Goal: Task Accomplishment & Management: Use online tool/utility

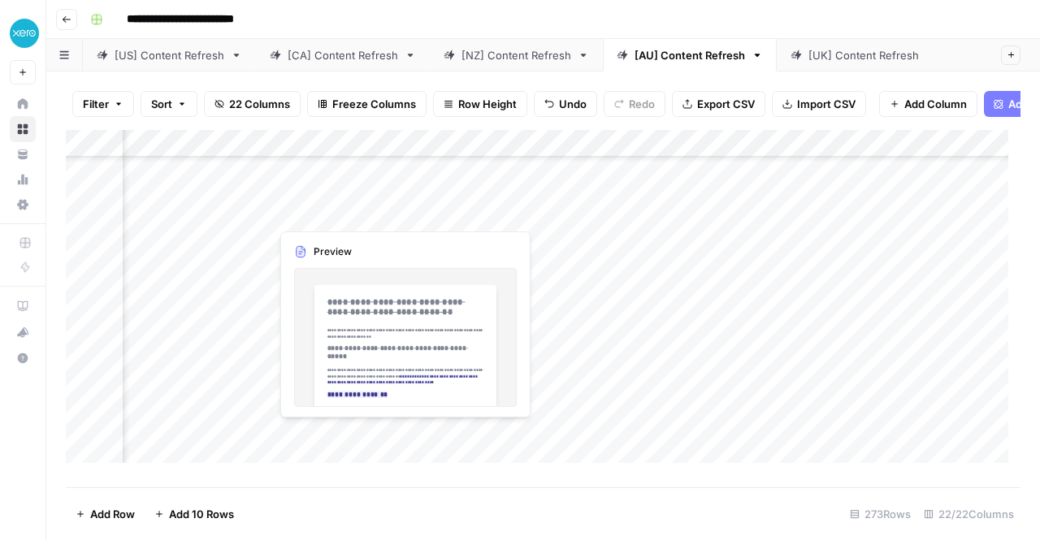
scroll to position [328, 2473]
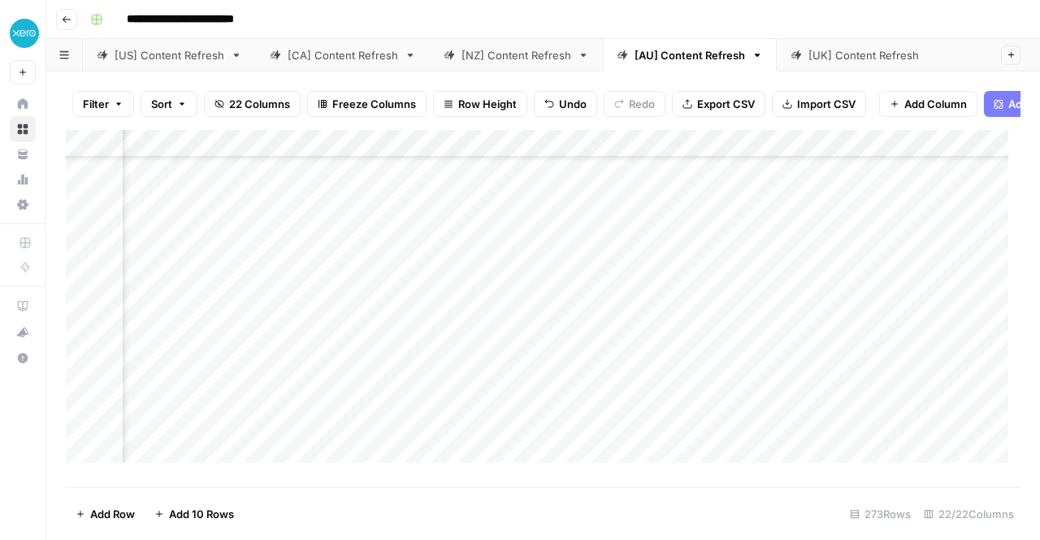
click at [502, 58] on div "[NZ] Content Refresh" at bounding box center [516, 55] width 110 height 16
click at [518, 268] on div "Add Column" at bounding box center [543, 302] width 955 height 345
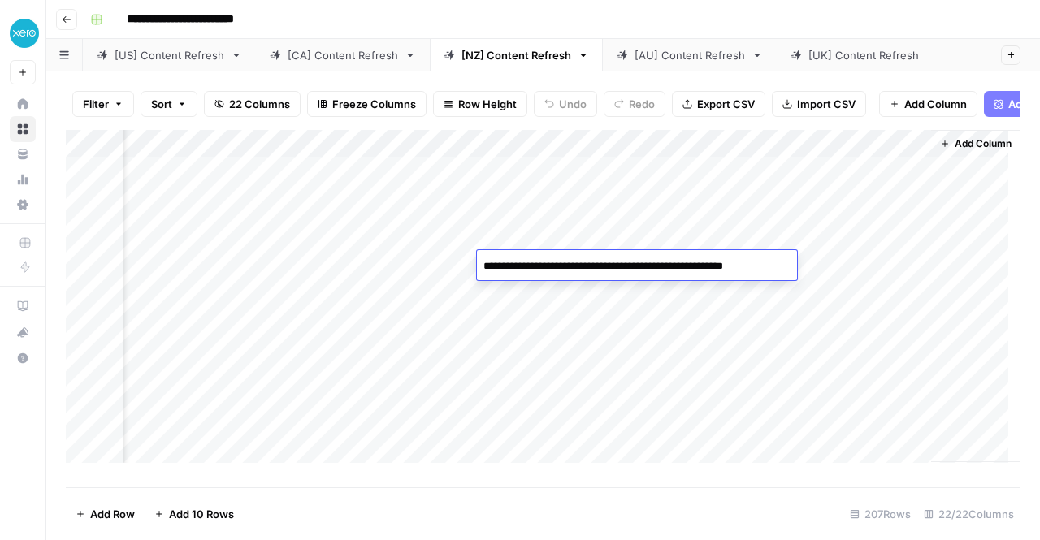
click at [518, 268] on textarea "**********" at bounding box center [634, 266] width 314 height 23
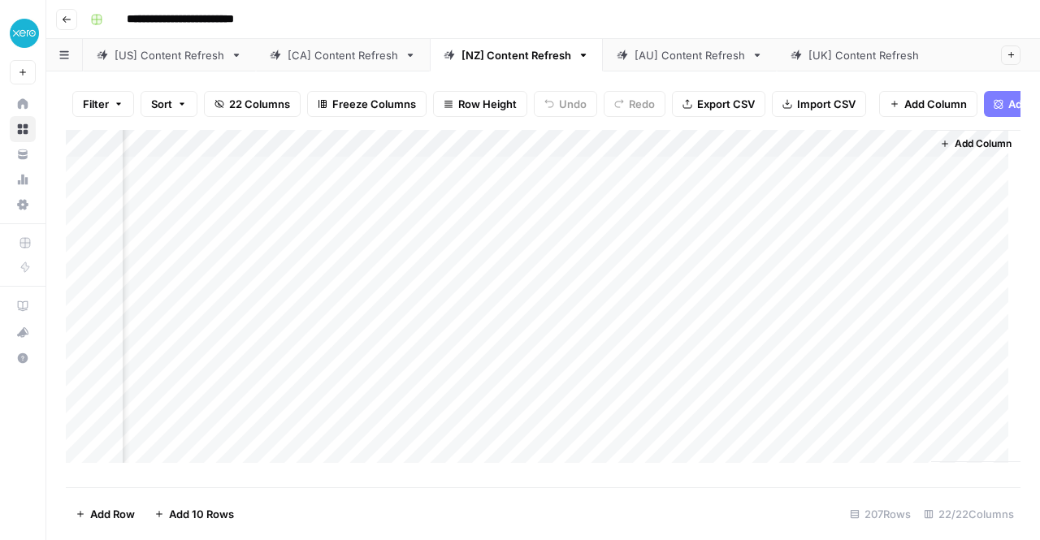
click at [551, 294] on div "Add Column" at bounding box center [543, 302] width 955 height 345
click at [535, 366] on div "Add Column" at bounding box center [543, 302] width 955 height 345
click at [538, 391] on div "Add Column" at bounding box center [543, 302] width 955 height 345
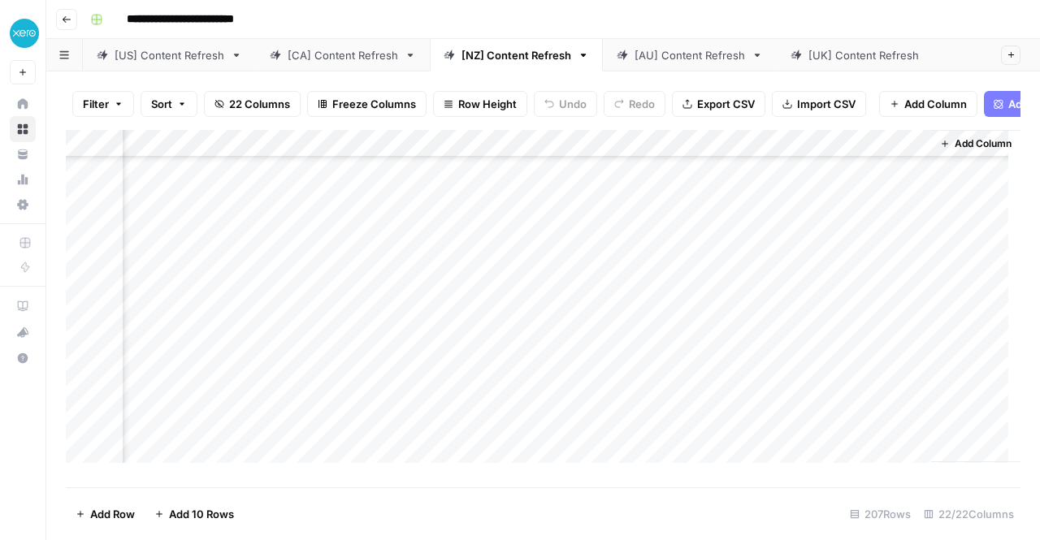
click at [538, 391] on div "Add Column" at bounding box center [543, 302] width 955 height 345
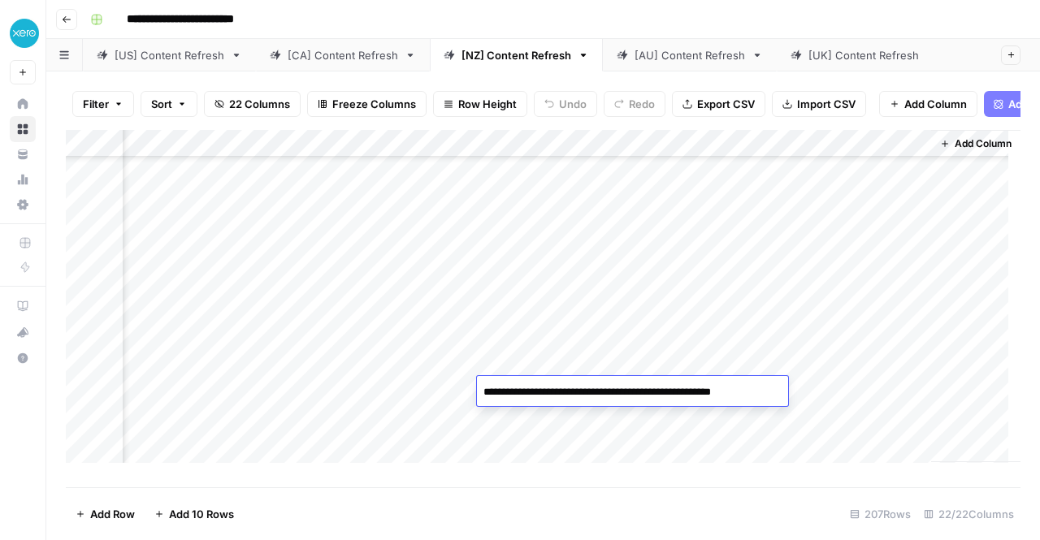
click at [541, 461] on div "Add Column" at bounding box center [543, 302] width 955 height 345
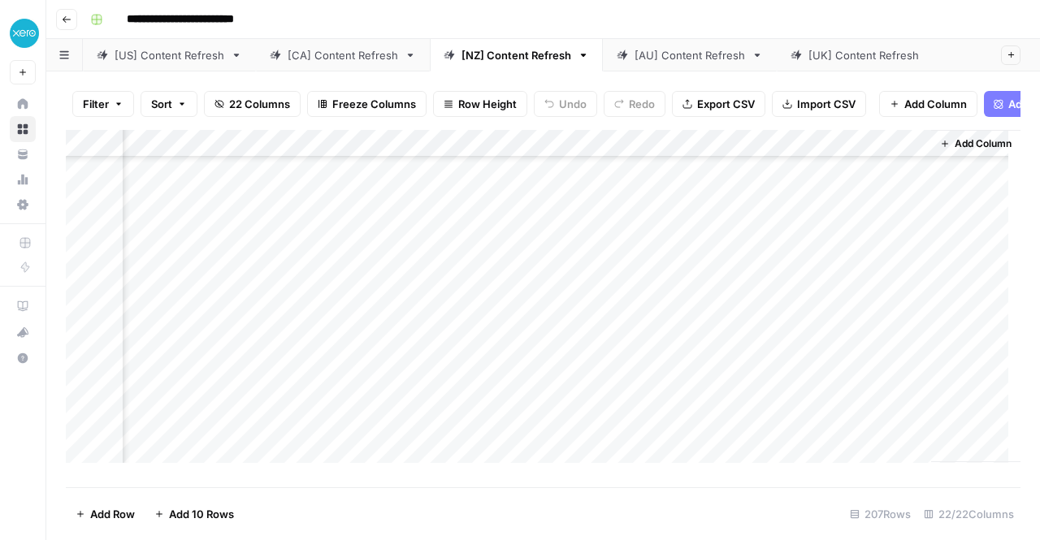
scroll to position [216, 2397]
click at [526, 383] on div "Add Column" at bounding box center [543, 302] width 955 height 345
click at [532, 435] on div "Add Column" at bounding box center [543, 302] width 955 height 345
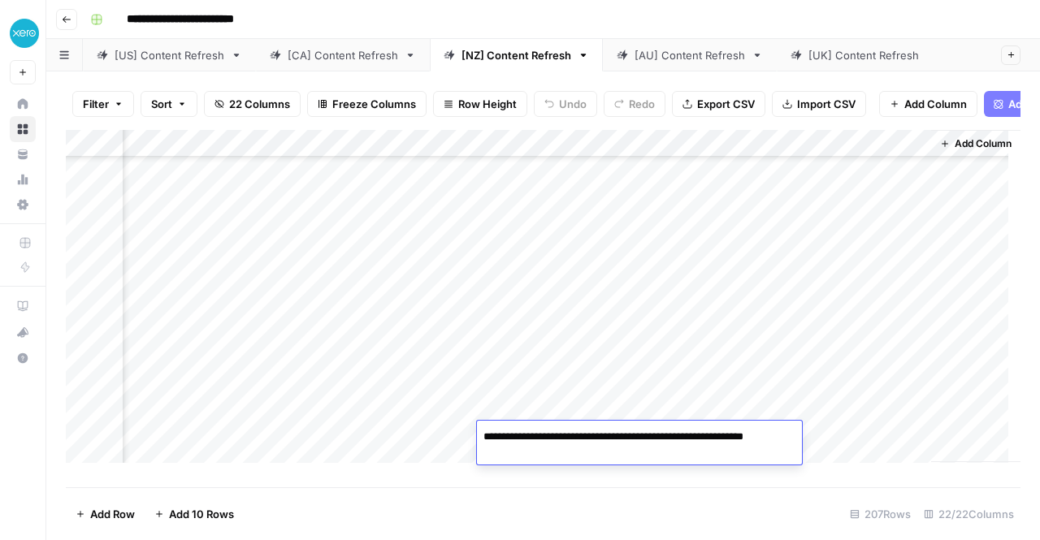
click at [617, 318] on div "Add Column" at bounding box center [543, 302] width 955 height 345
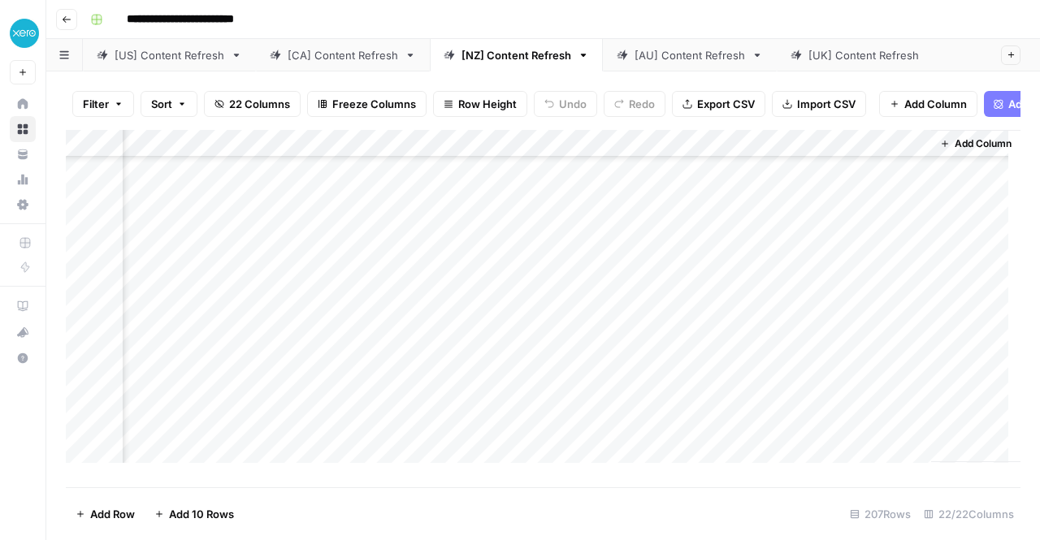
scroll to position [327, 2397]
click at [556, 375] on div "Add Column" at bounding box center [543, 302] width 955 height 345
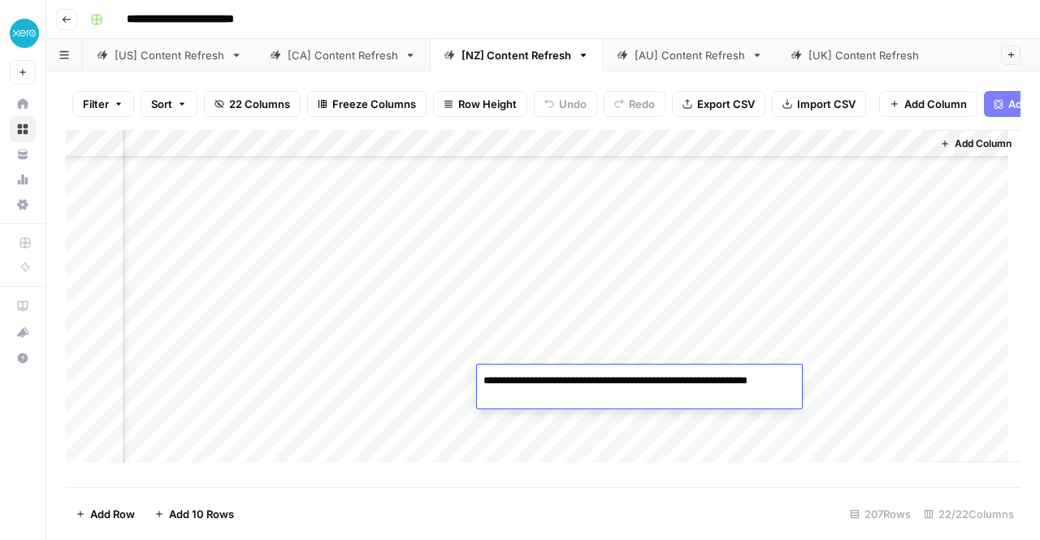
drag, startPoint x: 554, startPoint y: 401, endPoint x: 483, endPoint y: 383, distance: 73.1
click at [483, 383] on textarea "**********" at bounding box center [639, 389] width 325 height 39
click at [675, 55] on div "[AU] Content Refresh" at bounding box center [689, 55] width 110 height 16
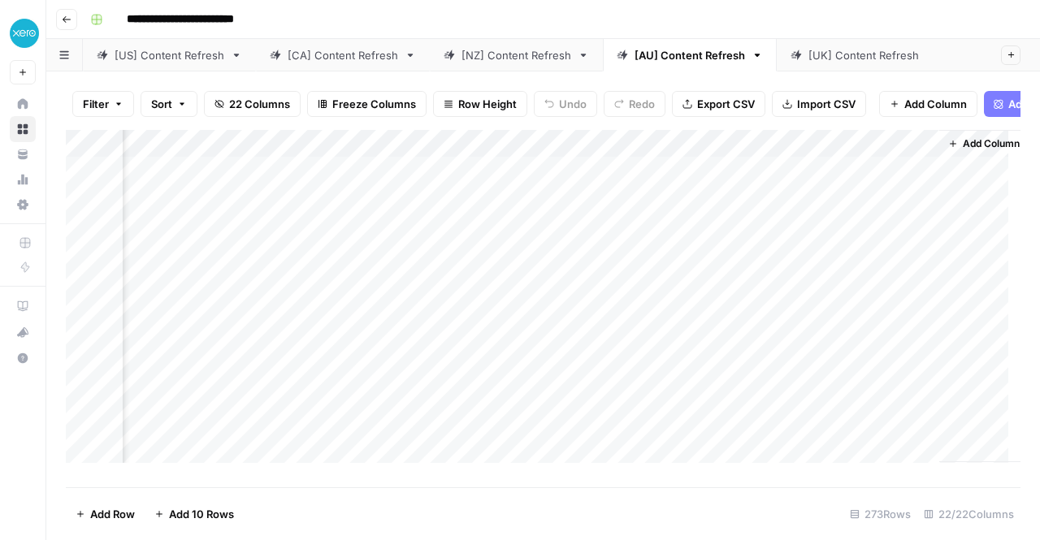
scroll to position [0, 2709]
drag, startPoint x: 645, startPoint y: 154, endPoint x: 807, endPoint y: 153, distance: 161.7
click at [807, 153] on div "Add Column" at bounding box center [543, 302] width 955 height 345
click at [574, 176] on div "Add Column" at bounding box center [543, 302] width 955 height 345
click at [577, 184] on div "Add Column" at bounding box center [543, 302] width 955 height 345
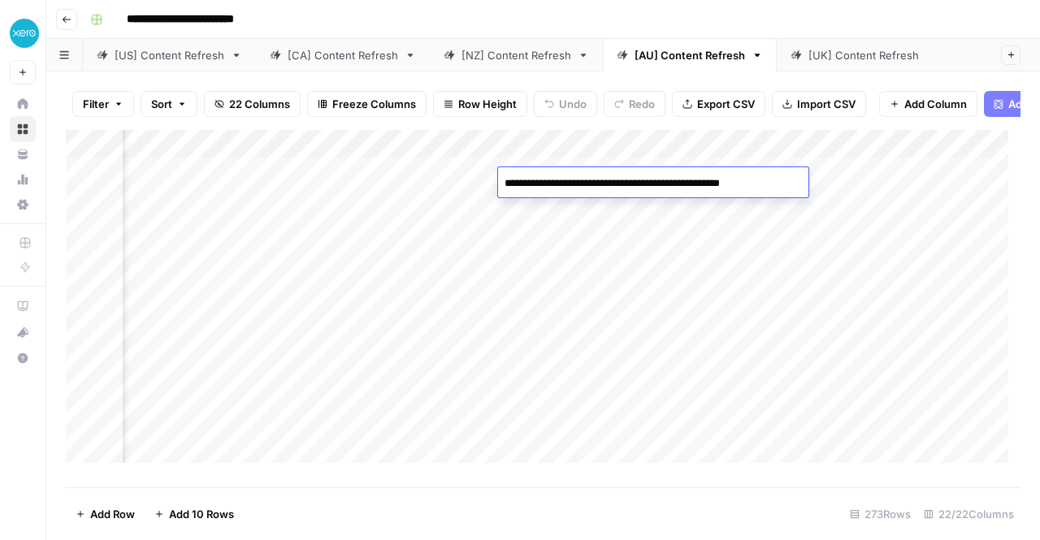
click at [580, 211] on div "Add Column" at bounding box center [543, 302] width 955 height 345
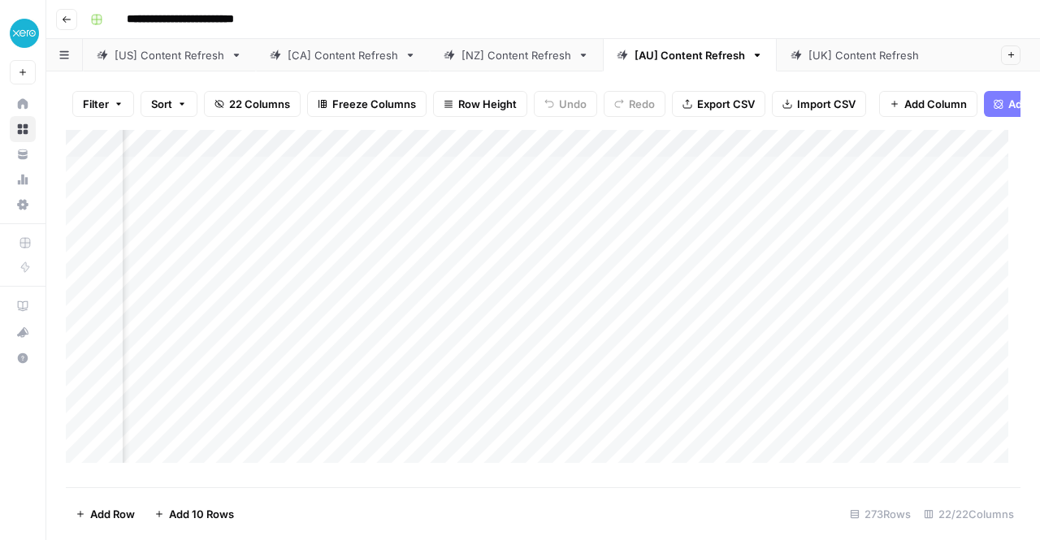
click at [580, 211] on div "Add Column" at bounding box center [543, 302] width 955 height 345
click at [648, 238] on div "Add Column" at bounding box center [543, 302] width 955 height 345
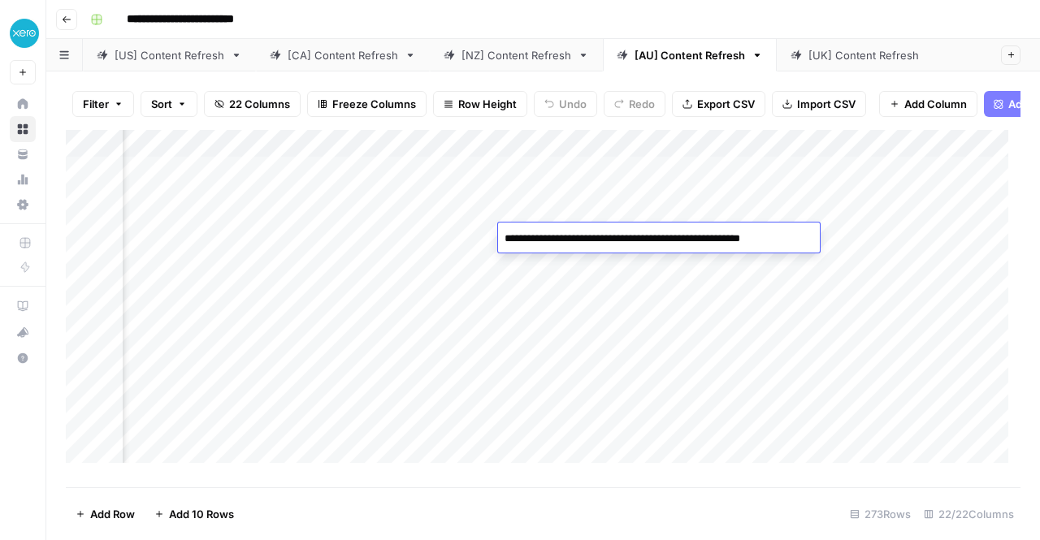
click at [591, 262] on div "Add Column" at bounding box center [543, 302] width 955 height 345
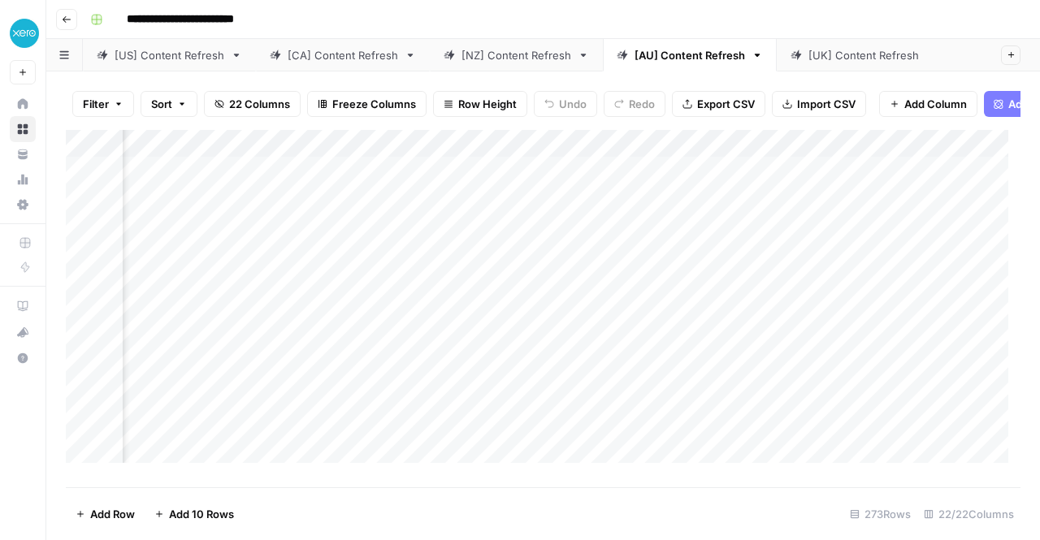
click at [591, 262] on div "Add Column" at bounding box center [543, 302] width 955 height 345
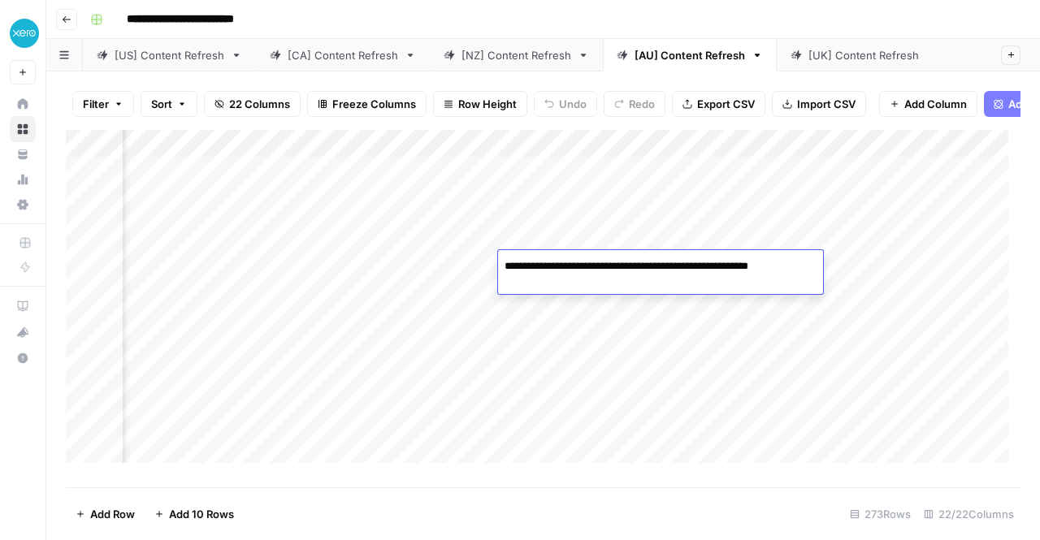
click at [590, 375] on div "Add Column" at bounding box center [543, 302] width 955 height 345
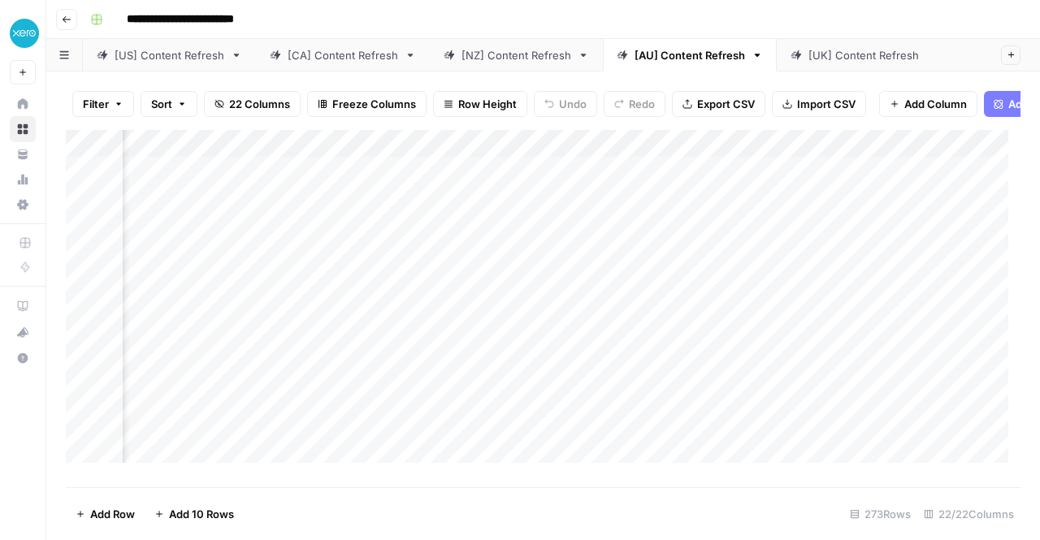
click at [590, 375] on div "Add Column" at bounding box center [543, 302] width 955 height 345
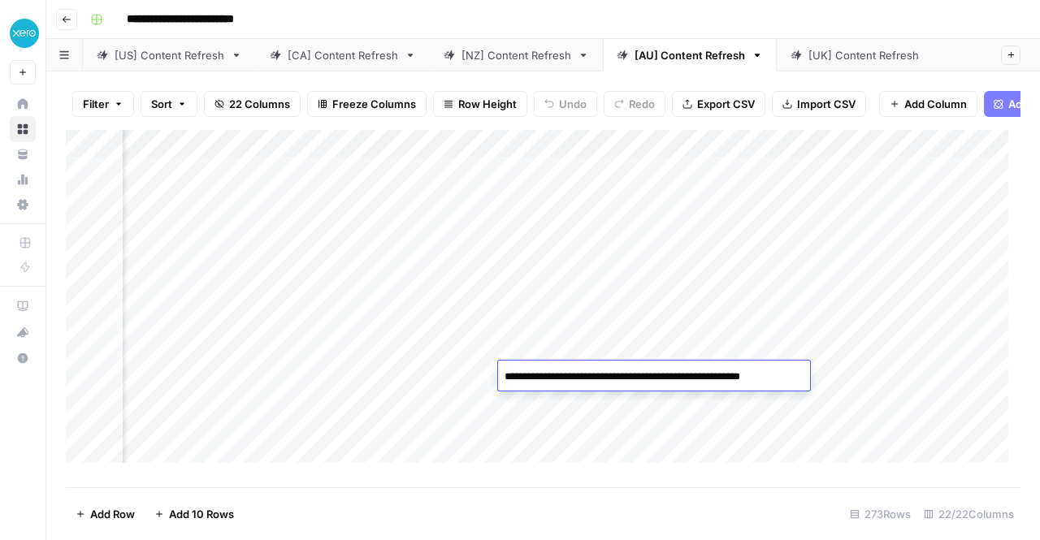
click at [577, 404] on div "Add Column" at bounding box center [543, 302] width 955 height 345
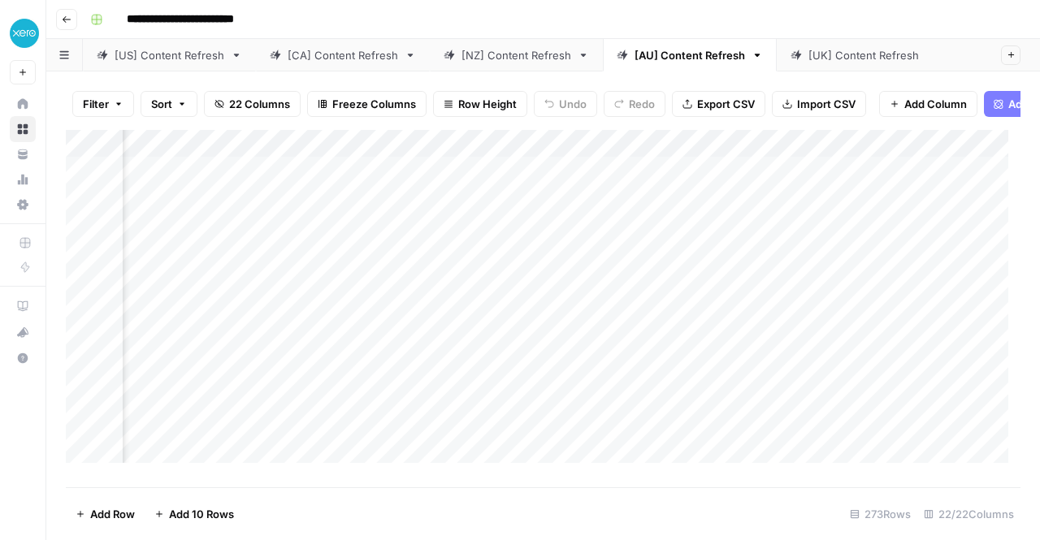
click at [577, 404] on div "Add Column" at bounding box center [543, 302] width 955 height 345
click at [648, 446] on div "Add Column" at bounding box center [543, 302] width 955 height 345
click at [320, 409] on div "Add Column" at bounding box center [543, 302] width 955 height 345
click at [536, 405] on div "Add Column" at bounding box center [543, 302] width 955 height 345
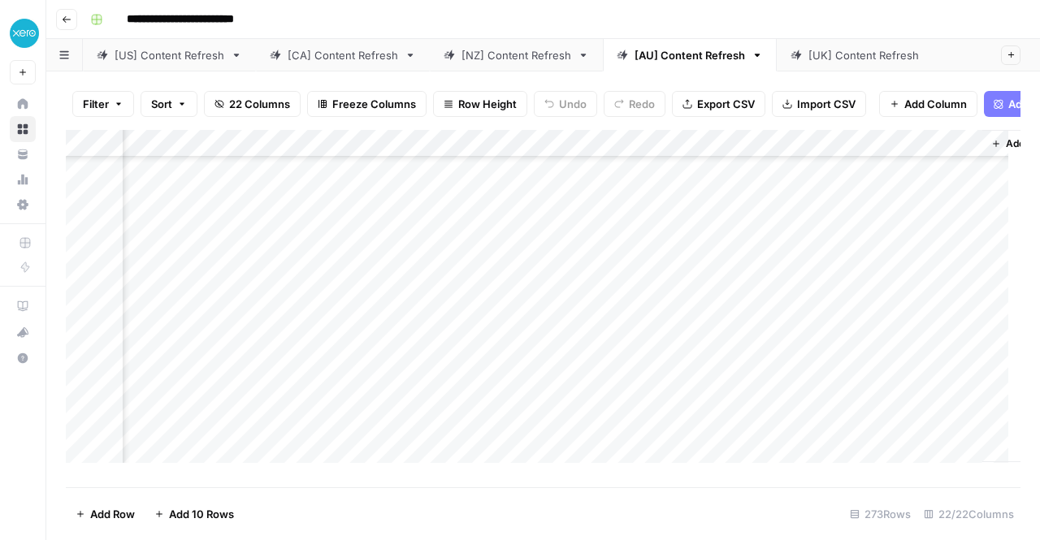
scroll to position [256, 2827]
click at [578, 227] on div "Add Column" at bounding box center [543, 302] width 955 height 345
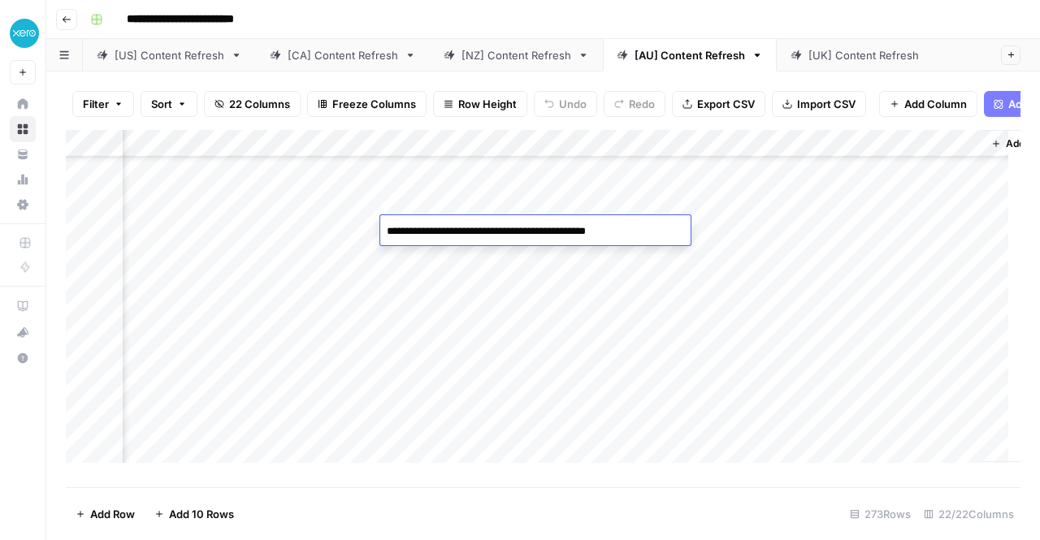
scroll to position [379, 2827]
click at [586, 358] on div "Add Column" at bounding box center [543, 302] width 955 height 345
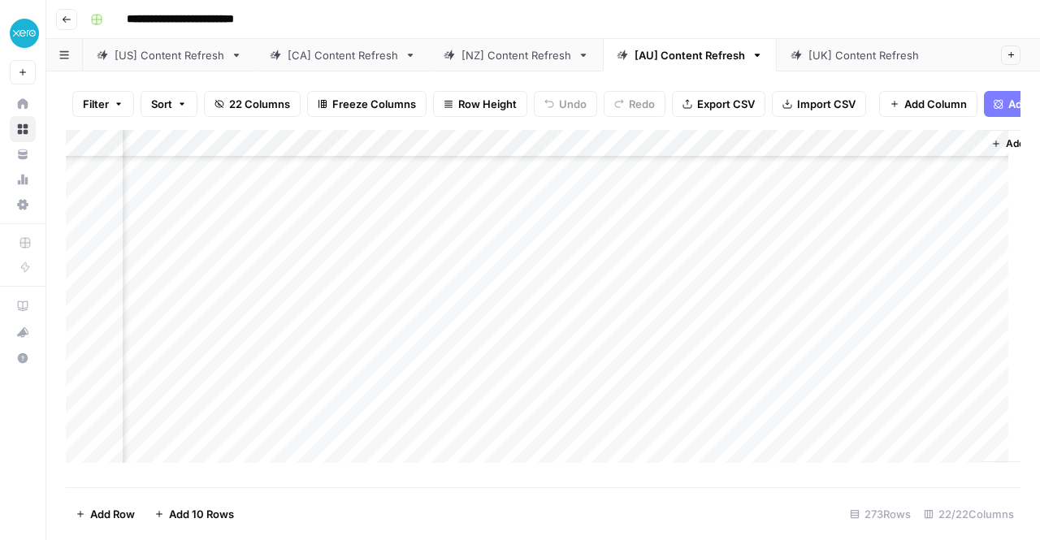
click at [586, 358] on div "Add Column" at bounding box center [543, 302] width 955 height 345
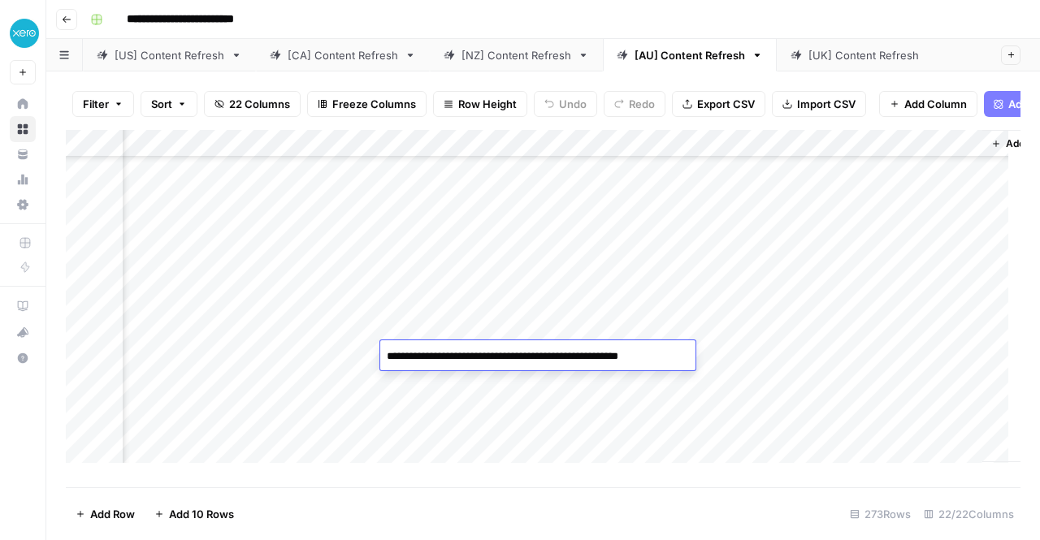
click at [522, 443] on div "Add Column" at bounding box center [543, 302] width 955 height 345
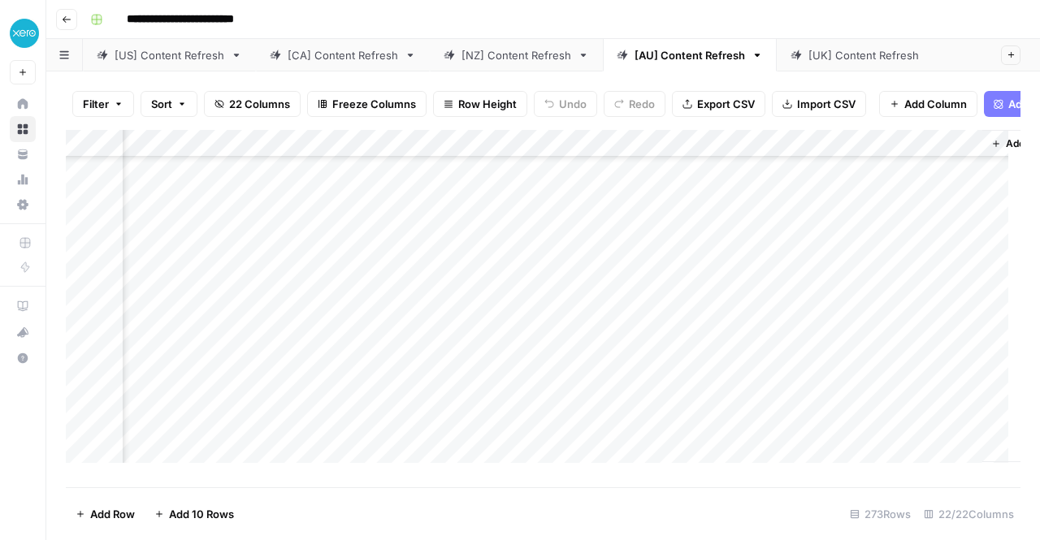
click at [522, 443] on div "Add Column" at bounding box center [543, 302] width 955 height 345
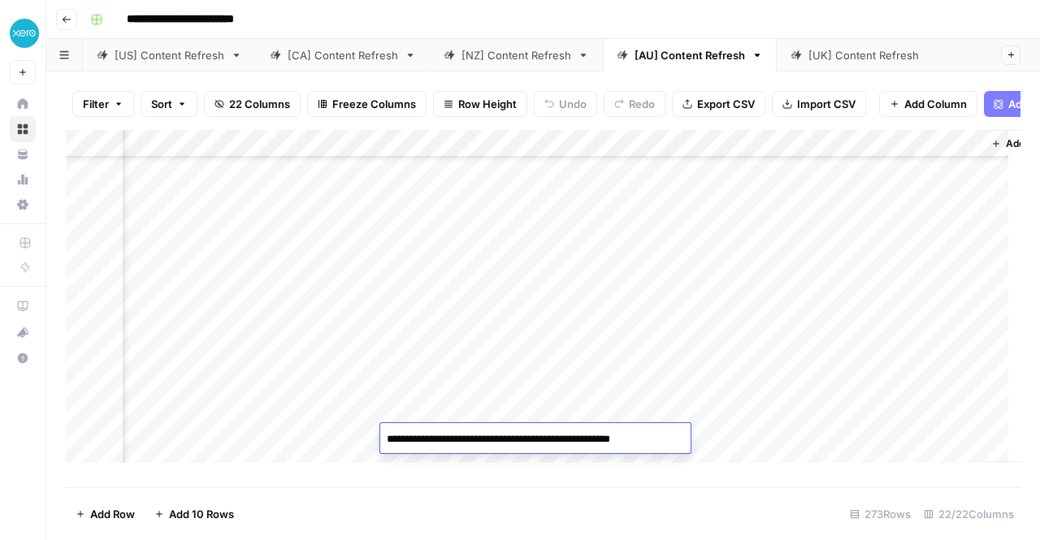
scroll to position [589, 2827]
click at [487, 366] on div "Add Column" at bounding box center [543, 302] width 955 height 345
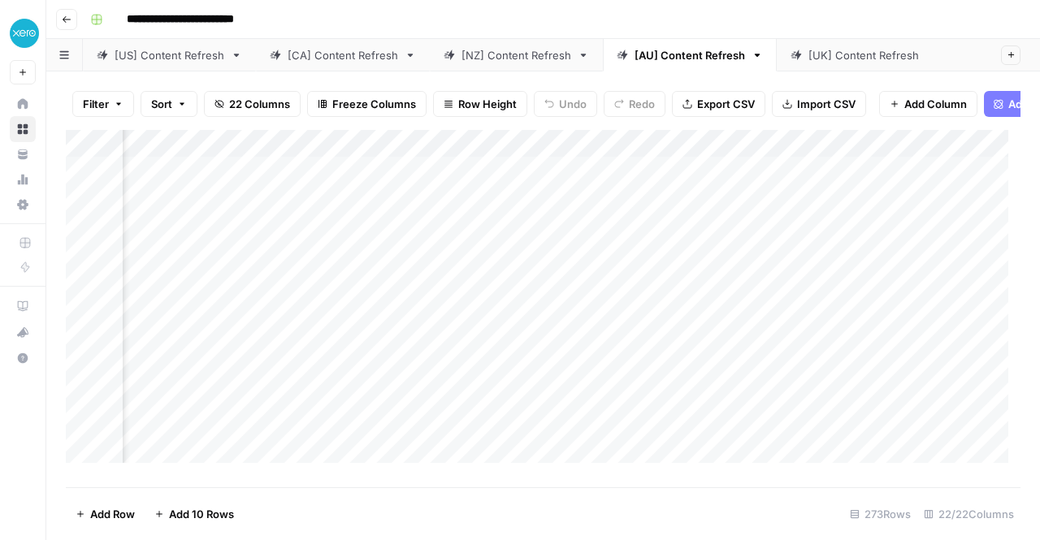
scroll to position [0, 678]
click at [554, 291] on div "Add Column" at bounding box center [543, 302] width 955 height 345
click at [578, 292] on div "Add Column" at bounding box center [543, 302] width 955 height 345
